Goal: Transaction & Acquisition: Purchase product/service

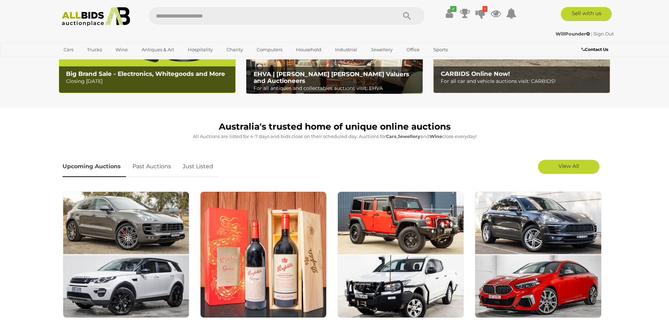
scroll to position [246, 0]
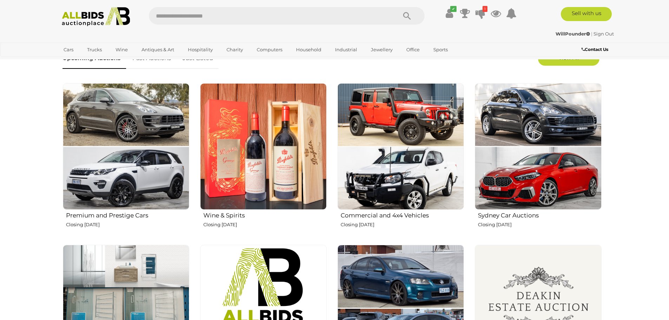
click at [253, 132] on img at bounding box center [263, 146] width 127 height 127
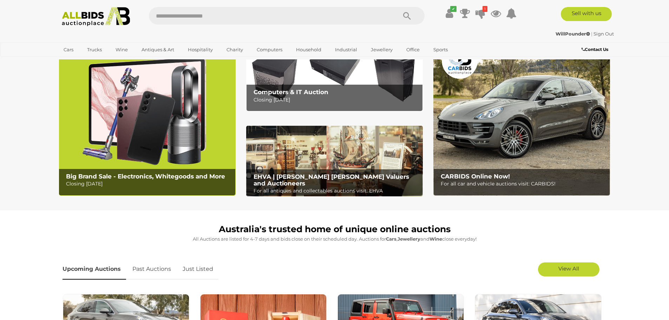
scroll to position [0, 0]
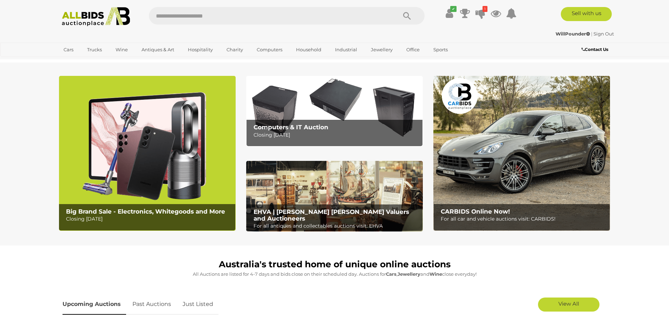
click at [241, 94] on div "Computers & IT Auction Closing Tuesday 12th August EHVA | Evans Hastings Valuer…" at bounding box center [334, 157] width 187 height 163
click at [260, 94] on img at bounding box center [334, 111] width 177 height 71
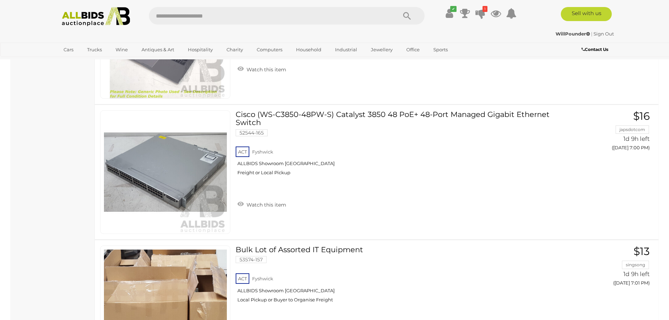
scroll to position [3444, 0]
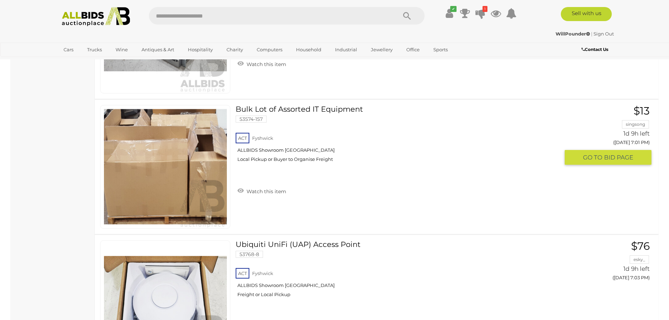
click at [139, 152] on link at bounding box center [165, 167] width 130 height 124
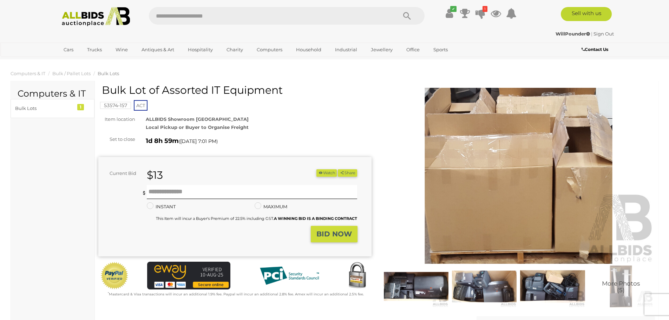
click at [519, 151] on img at bounding box center [518, 176] width 273 height 176
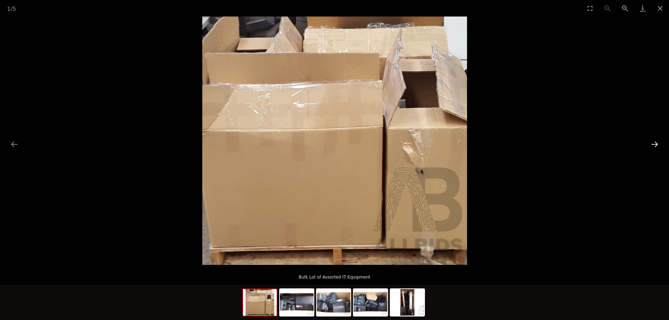
click at [660, 146] on button "Next slide" at bounding box center [655, 144] width 15 height 14
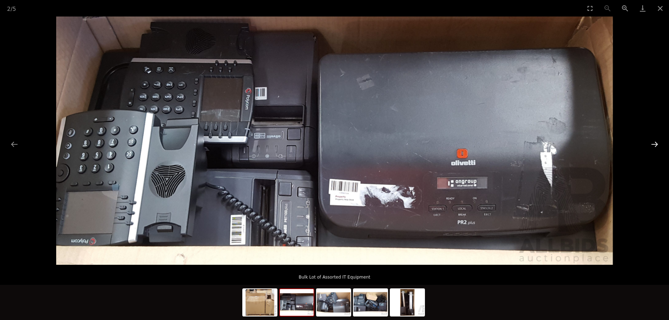
click at [654, 150] on button "Next slide" at bounding box center [655, 144] width 15 height 14
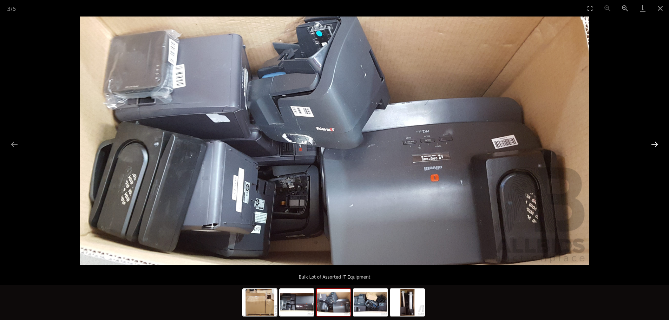
click at [653, 150] on button "Next slide" at bounding box center [655, 144] width 15 height 14
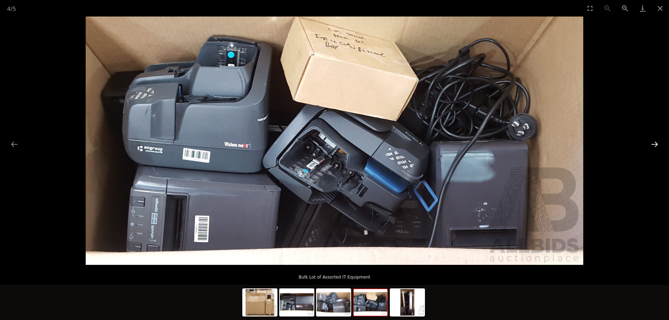
click at [651, 151] on button "Next slide" at bounding box center [655, 144] width 15 height 14
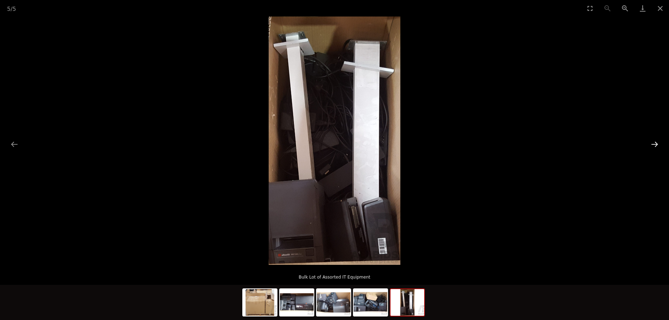
click at [651, 151] on button "Next slide" at bounding box center [655, 144] width 15 height 14
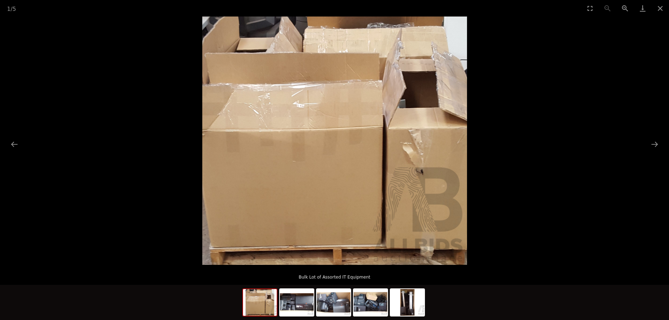
click at [650, 151] on div at bounding box center [334, 141] width 669 height 248
click at [655, 8] on button "Close gallery" at bounding box center [661, 8] width 18 height 17
